Goal: Find specific page/section: Find specific page/section

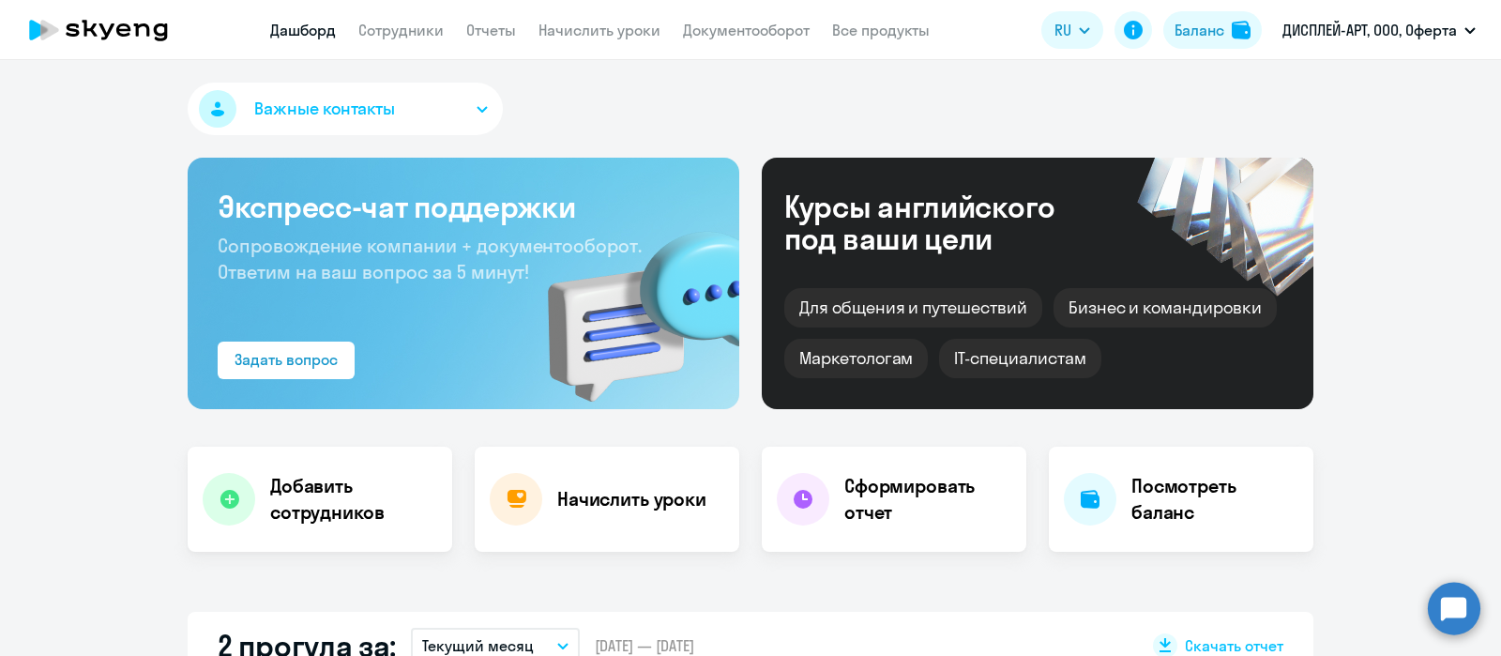
select select "30"
click at [410, 27] on link "Сотрудники" at bounding box center [400, 30] width 85 height 19
select select "30"
click at [405, 35] on link "Сотрудники" at bounding box center [400, 30] width 85 height 19
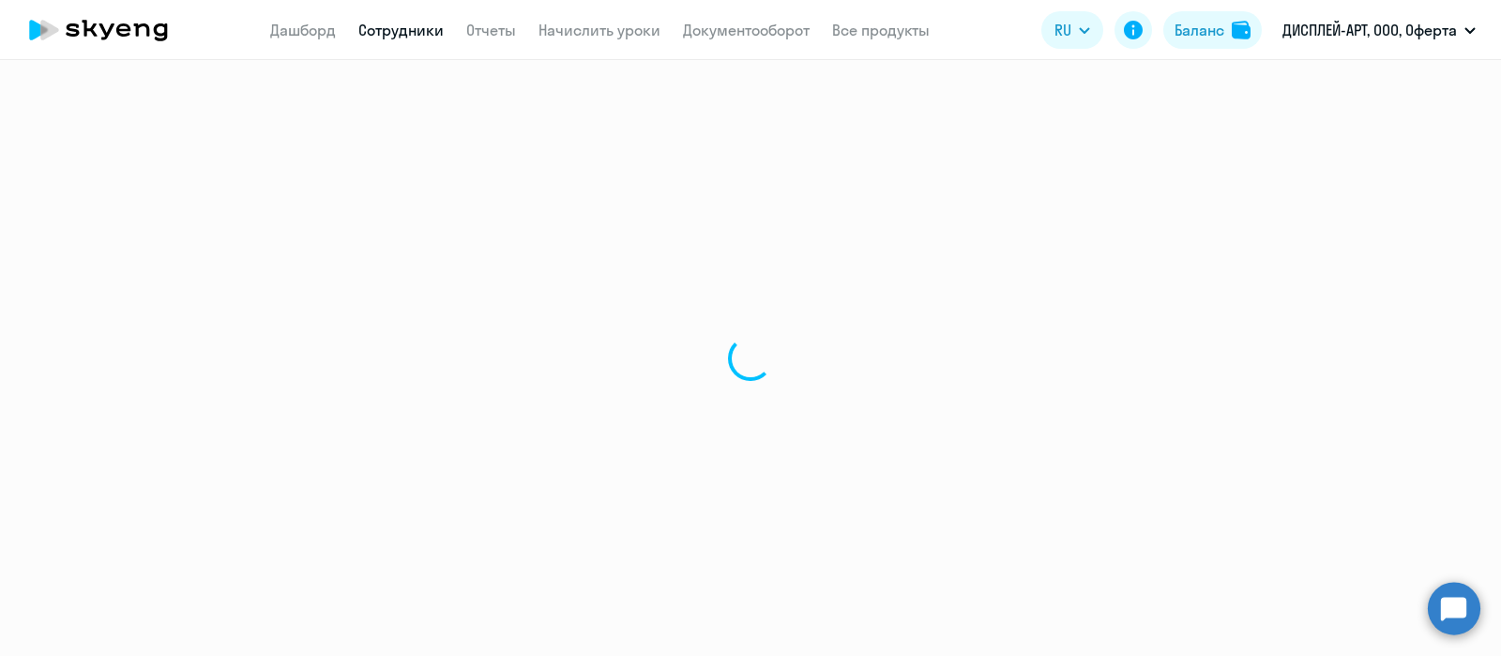
select select "30"
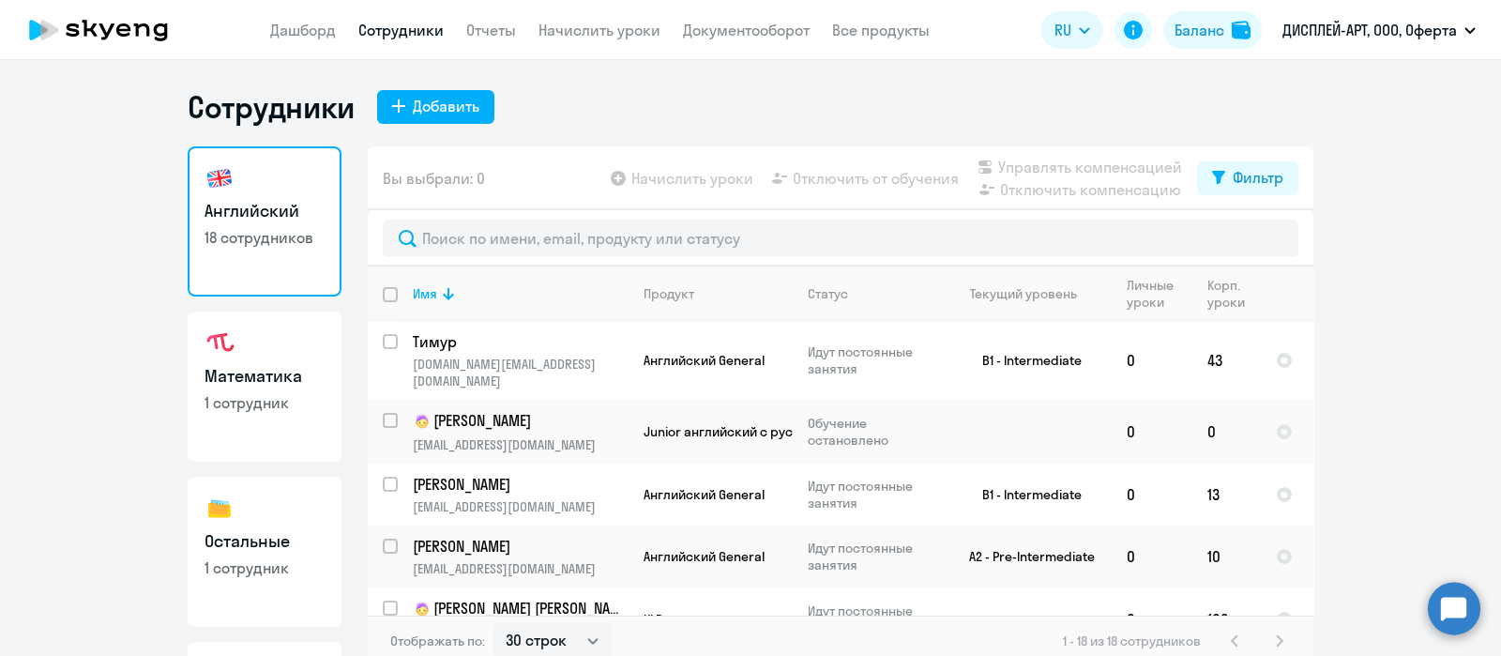
click at [244, 393] on p "1 сотрудник" at bounding box center [264, 402] width 120 height 21
select select "30"
